Goal: Task Accomplishment & Management: Manage account settings

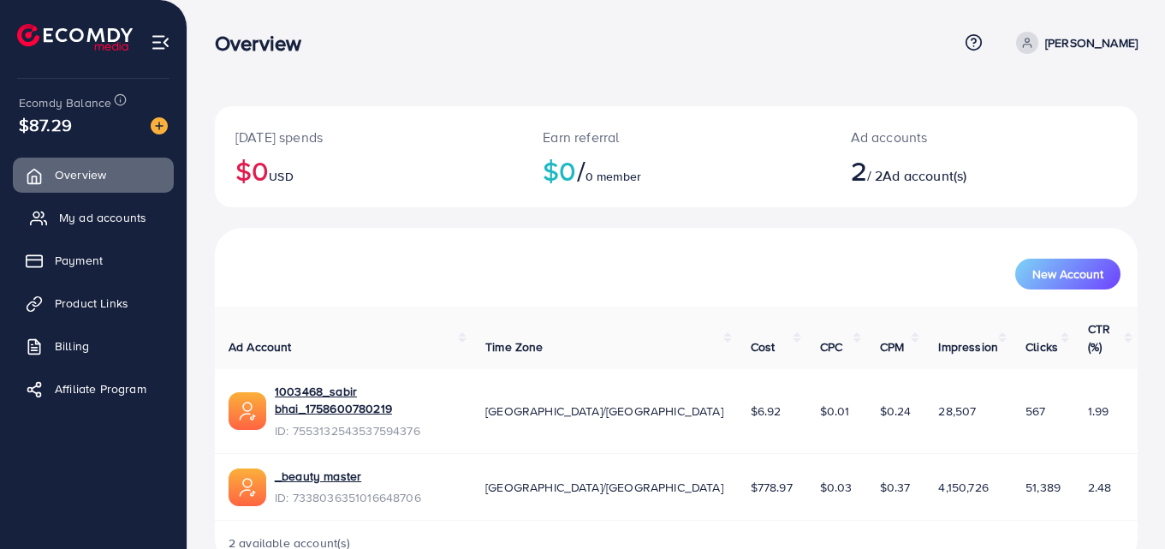
click at [97, 209] on span "My ad accounts" at bounding box center [102, 217] width 87 height 17
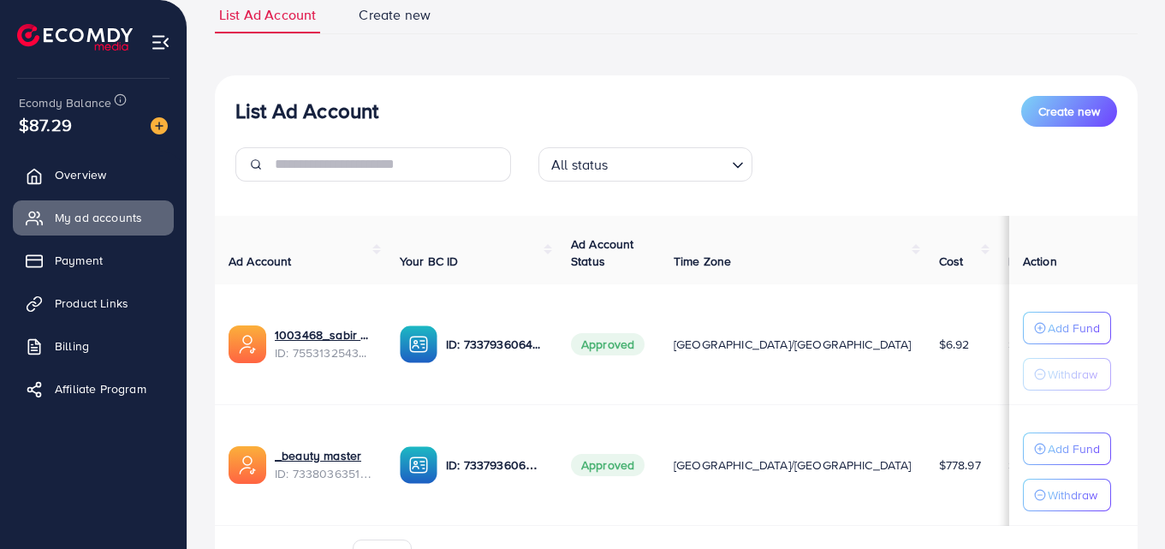
scroll to position [235, 0]
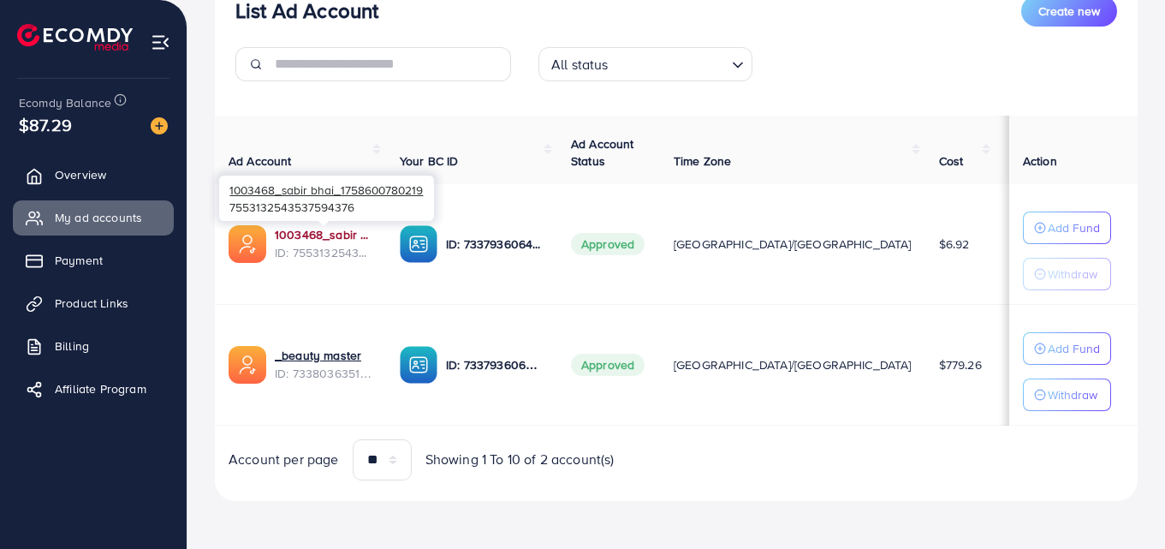
click at [295, 235] on link "1003468_sabir bhai_1758600780219" at bounding box center [324, 234] width 98 height 17
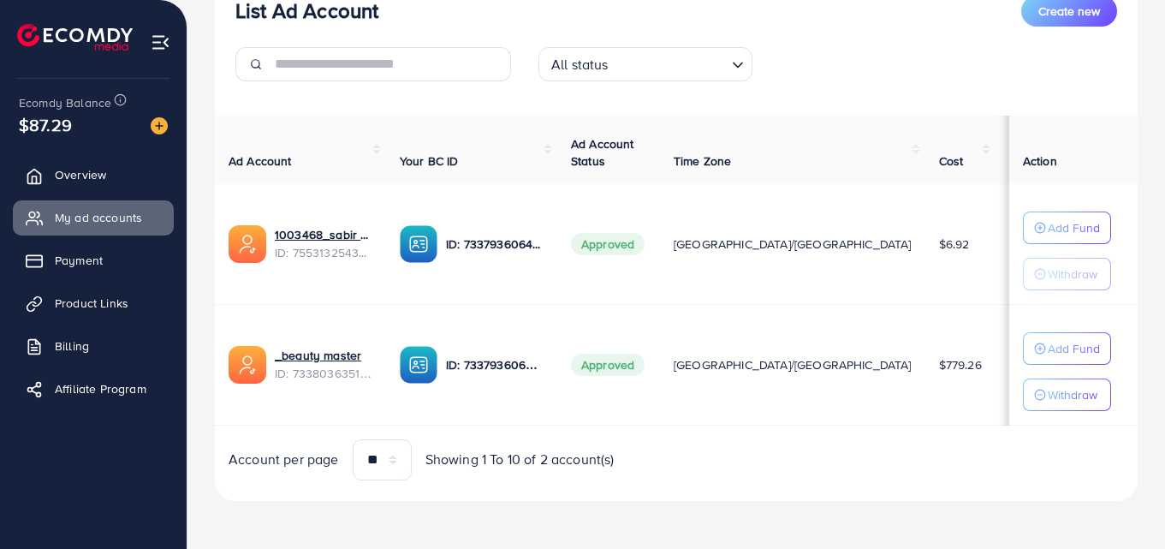
click at [331, 136] on th "Ad Account" at bounding box center [300, 150] width 171 height 69
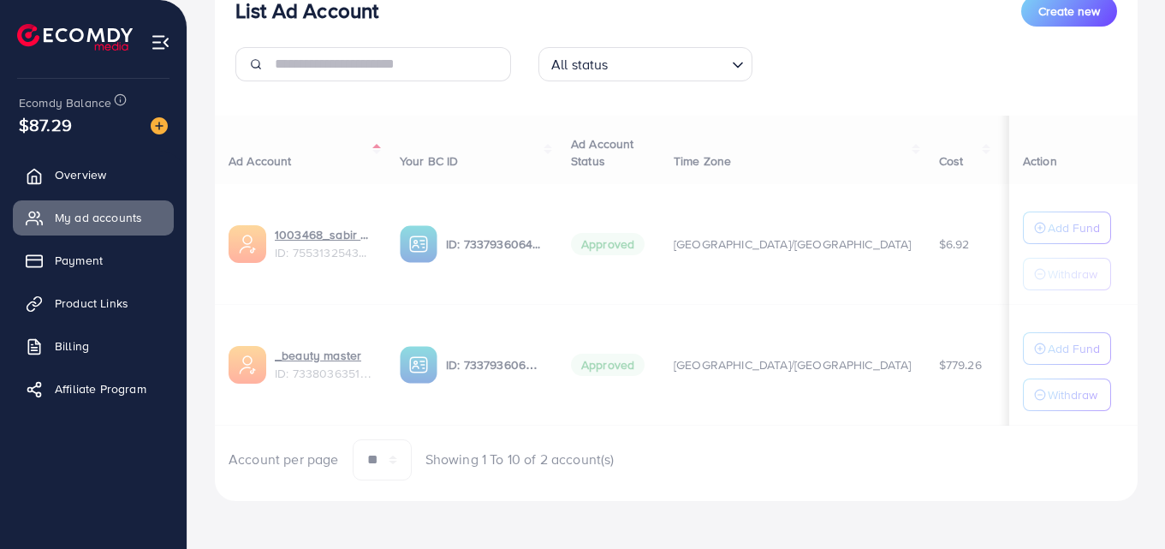
drag, startPoint x: 341, startPoint y: 103, endPoint x: 303, endPoint y: 95, distance: 38.5
click at [338, 103] on div "List Ad Account Create new All status Loading... Ad Account Your BC ID Ad Accou…" at bounding box center [676, 238] width 923 height 526
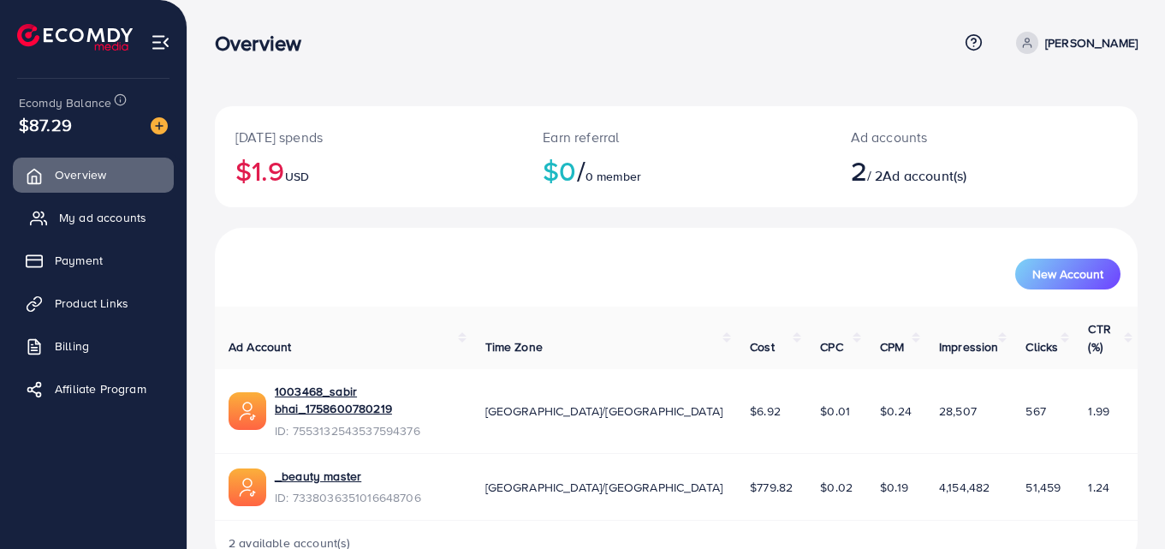
click at [104, 224] on span "My ad accounts" at bounding box center [102, 217] width 87 height 17
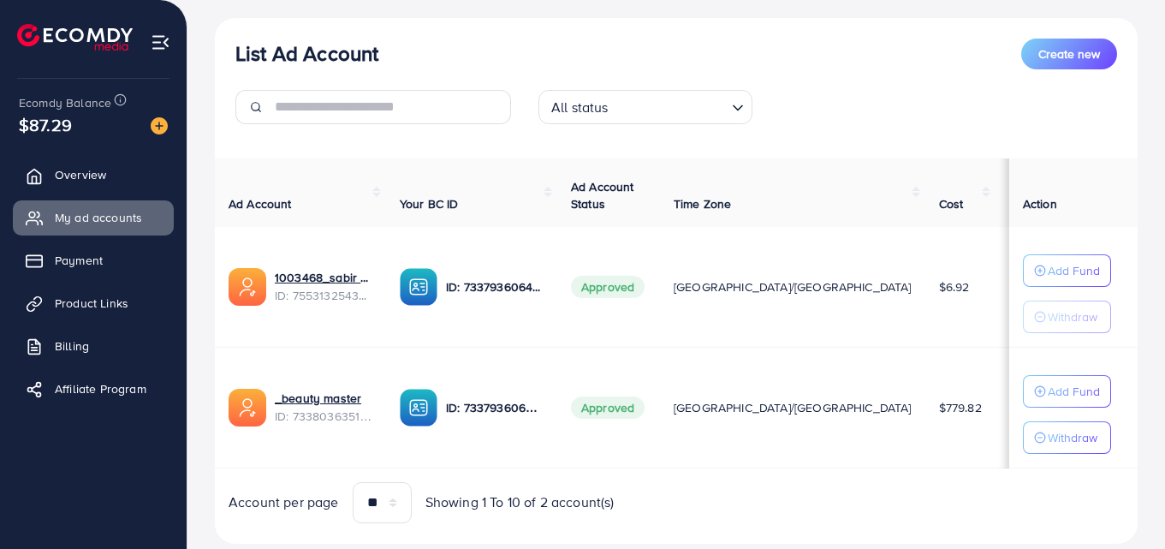
scroll to position [235, 0]
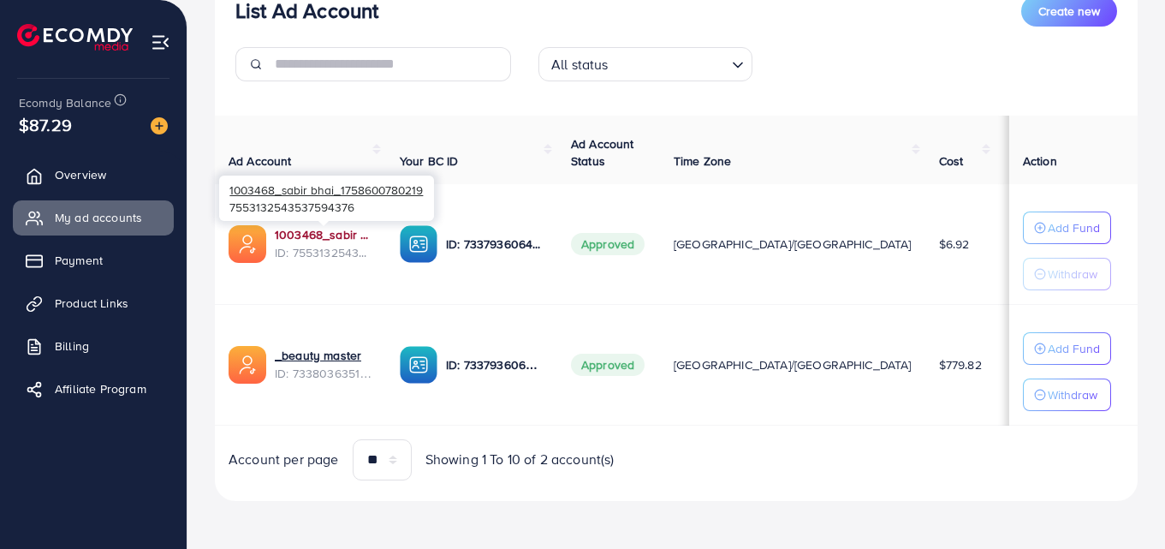
click at [340, 227] on link "1003468_sabir bhai_1758600780219" at bounding box center [324, 234] width 98 height 17
